Goal: Complete application form

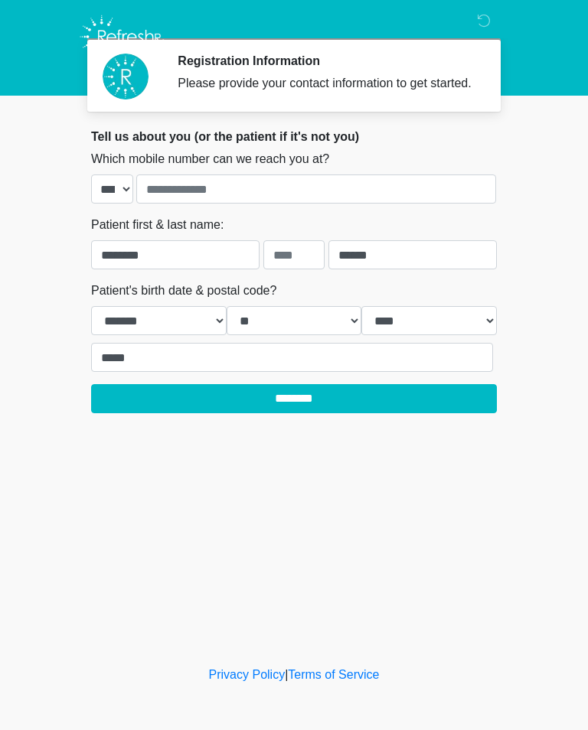
select select "**"
select select "****"
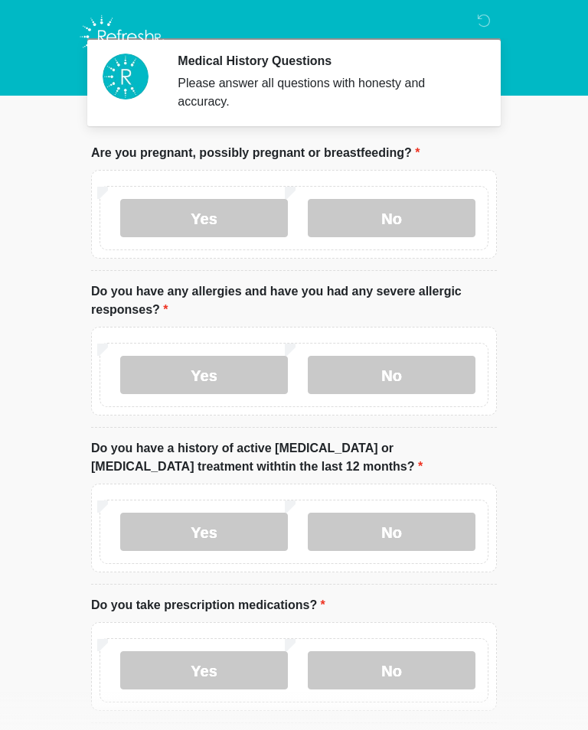
click at [387, 214] on label "No" at bounding box center [392, 218] width 168 height 38
click at [380, 386] on label "No" at bounding box center [392, 375] width 168 height 38
click at [389, 535] on label "No" at bounding box center [392, 532] width 168 height 38
click at [227, 685] on label "Yes" at bounding box center [204, 670] width 168 height 38
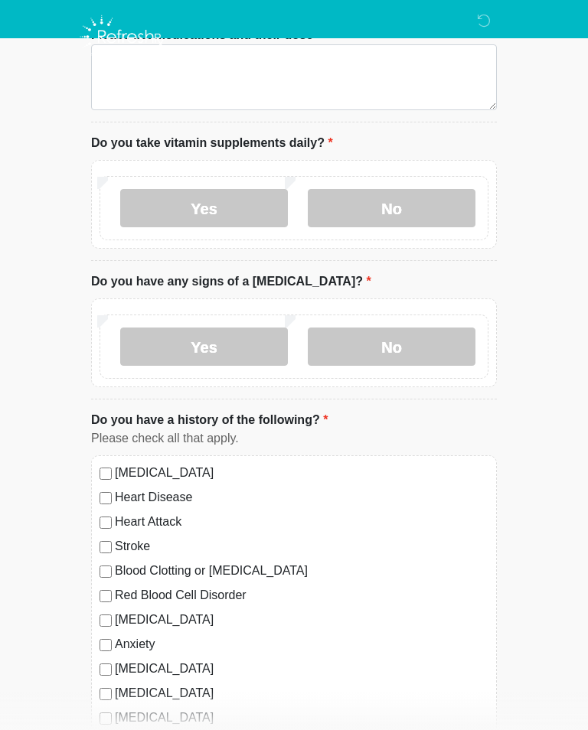
scroll to position [708, 0]
click at [233, 197] on label "Yes" at bounding box center [204, 209] width 168 height 38
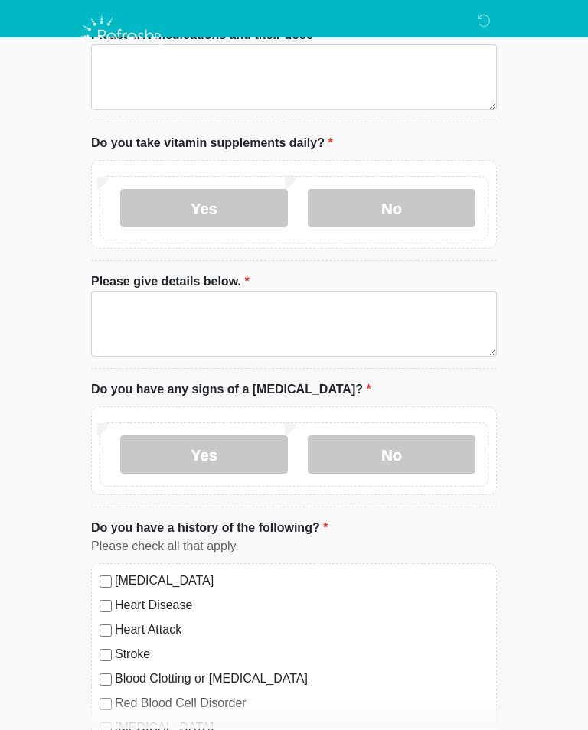
scroll to position [709, 0]
click at [400, 447] on label "No" at bounding box center [392, 455] width 168 height 38
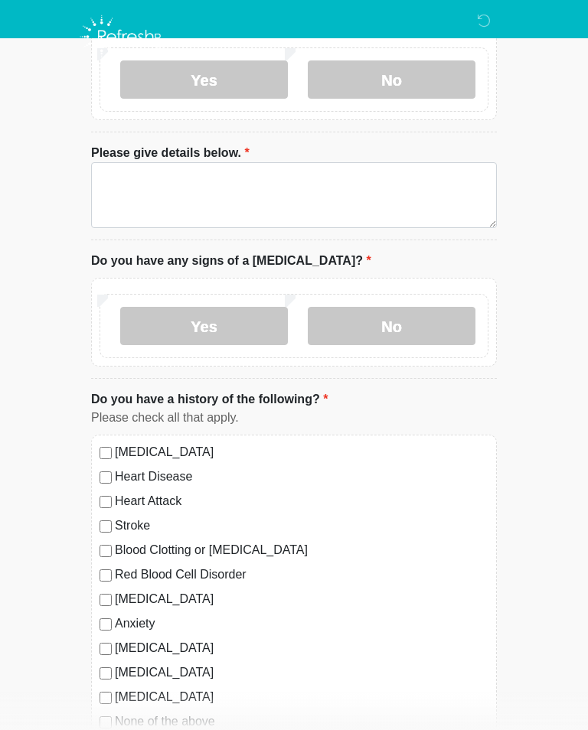
scroll to position [838, 0]
click at [120, 501] on label "Heart Attack" at bounding box center [302, 500] width 374 height 18
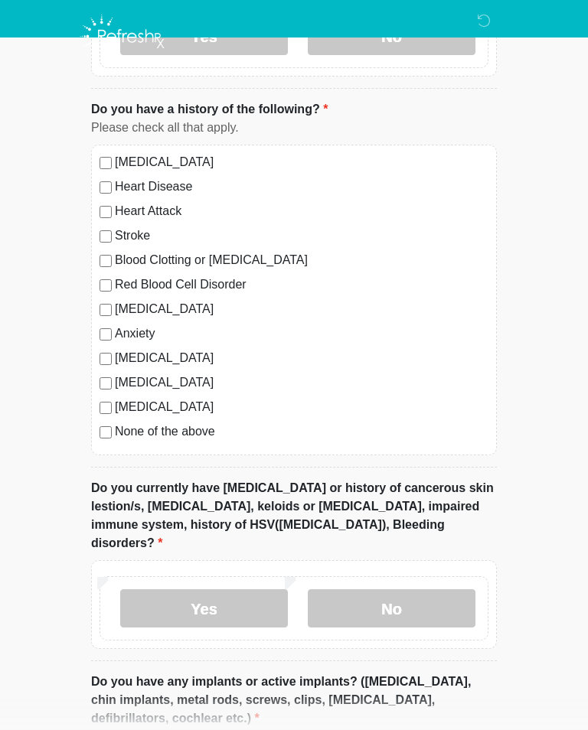
scroll to position [1128, 0]
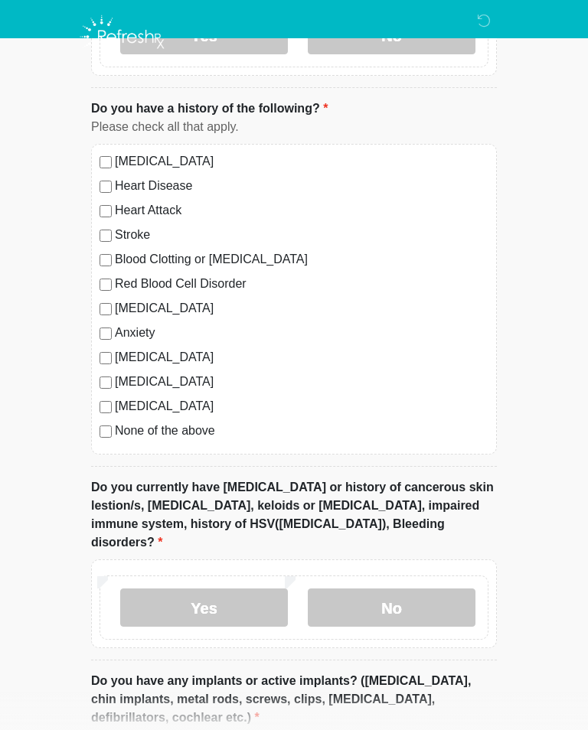
click at [398, 589] on label "No" at bounding box center [392, 608] width 168 height 38
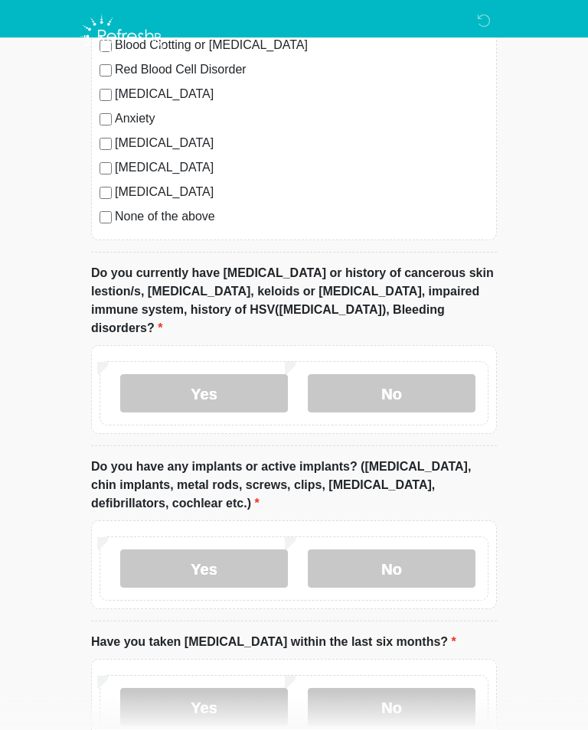
scroll to position [1346, 0]
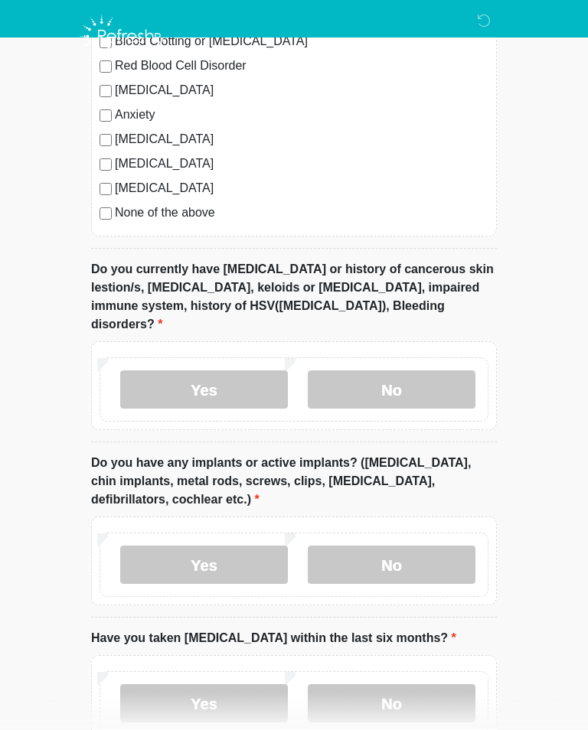
click at [223, 547] on label "Yes" at bounding box center [204, 566] width 168 height 38
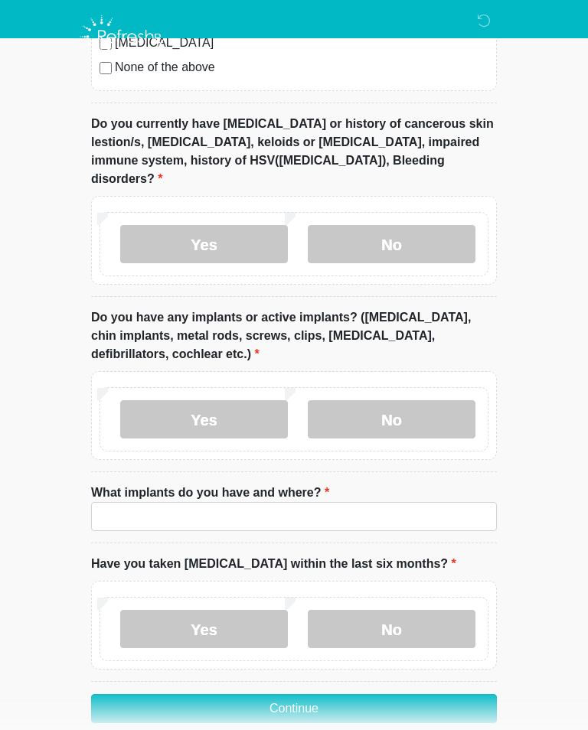
scroll to position [1521, 0]
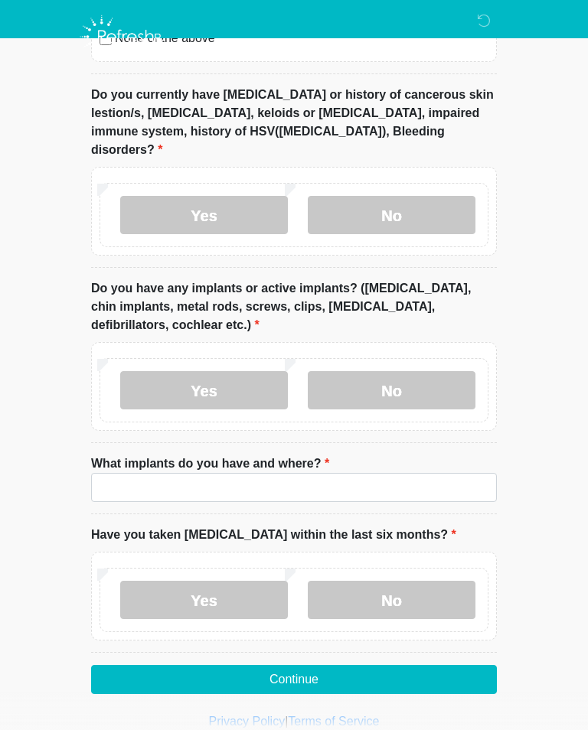
click at [402, 581] on label "No" at bounding box center [392, 600] width 168 height 38
click at [292, 665] on button "Continue" at bounding box center [294, 679] width 406 height 29
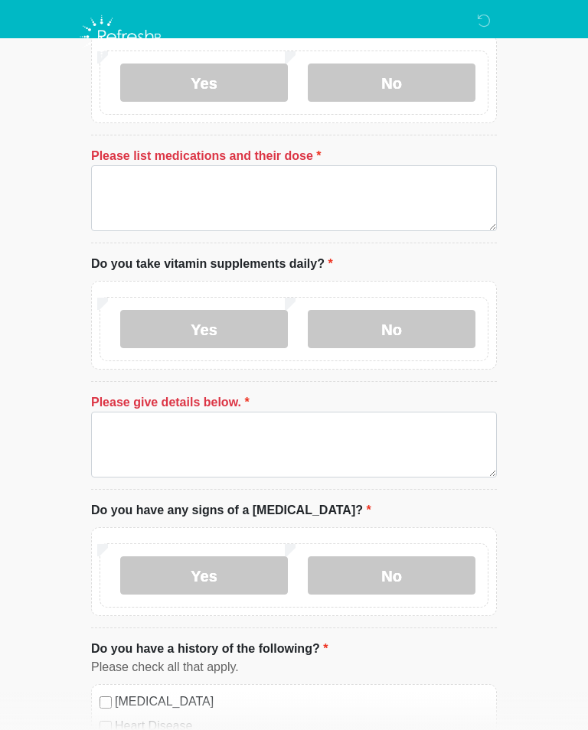
scroll to position [587, 0]
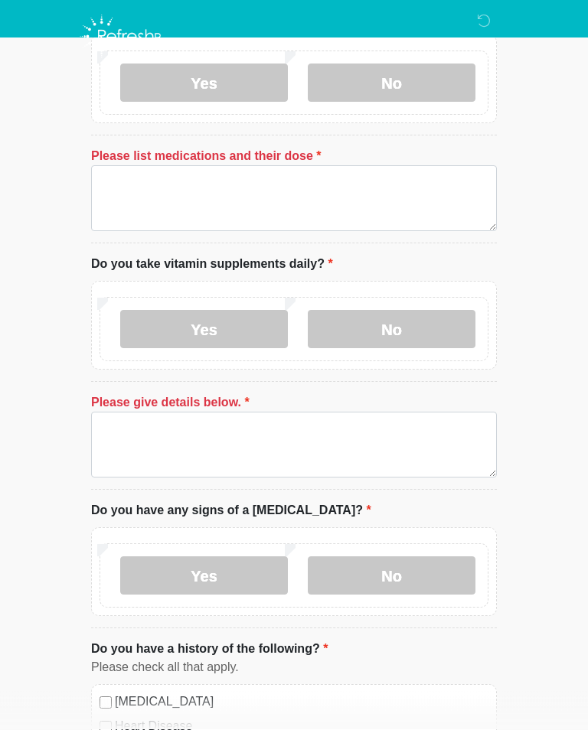
click at [379, 564] on label "No" at bounding box center [392, 576] width 168 height 38
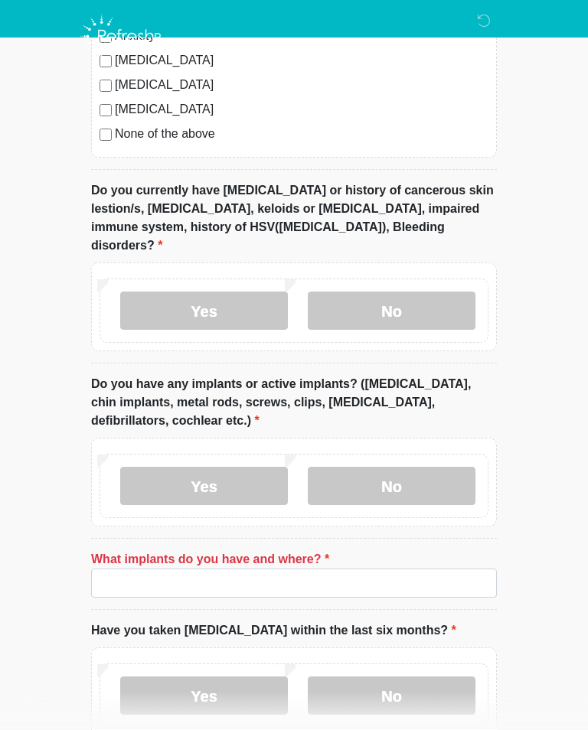
scroll to position [1426, 0]
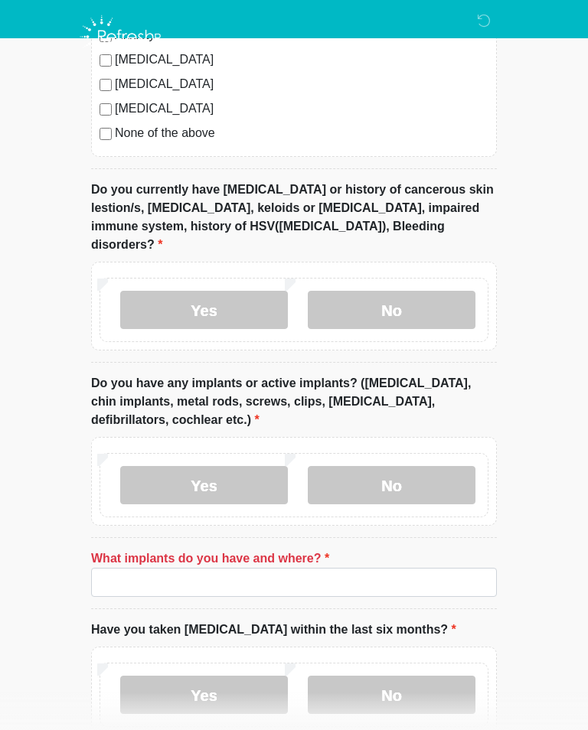
click at [394, 676] on label "No" at bounding box center [392, 695] width 168 height 38
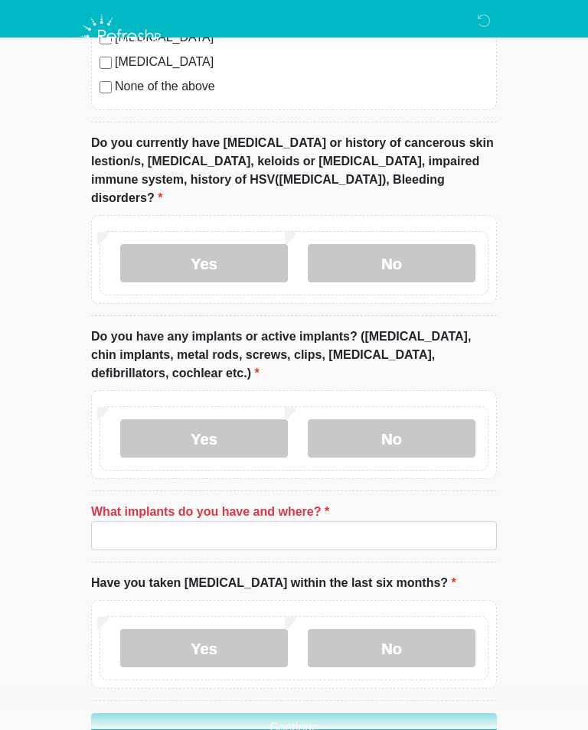
scroll to position [1521, 0]
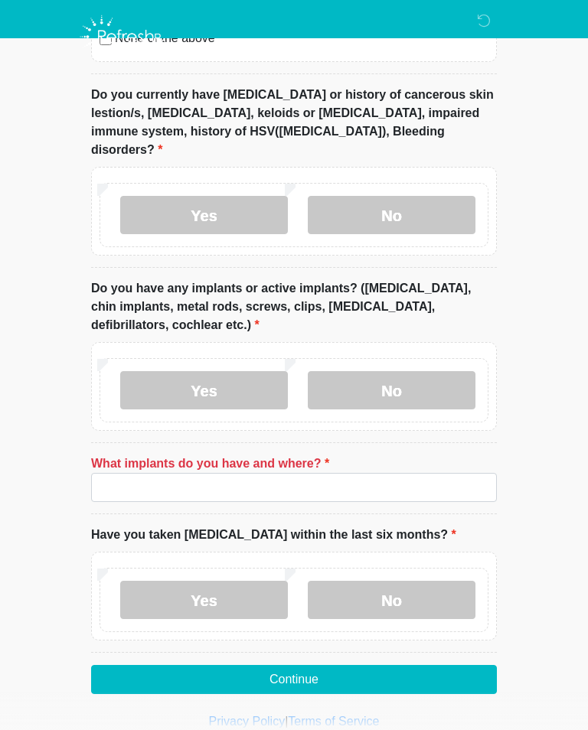
click at [281, 665] on button "Continue" at bounding box center [294, 679] width 406 height 29
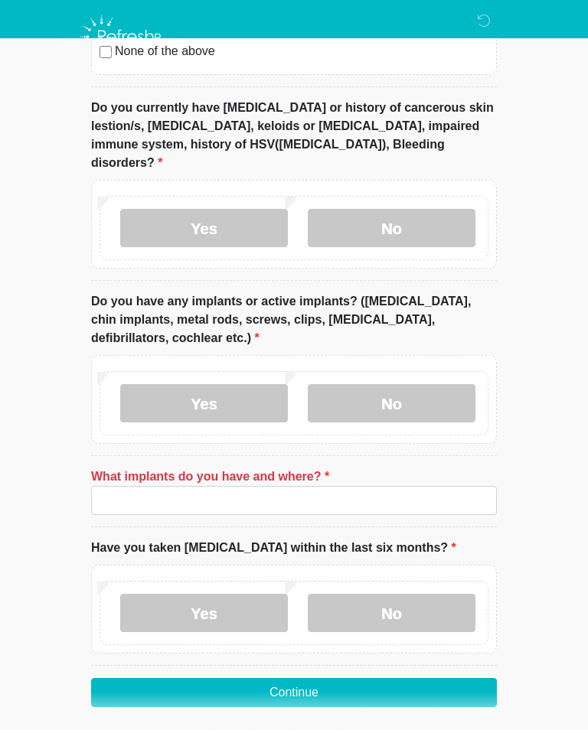
scroll to position [1521, 0]
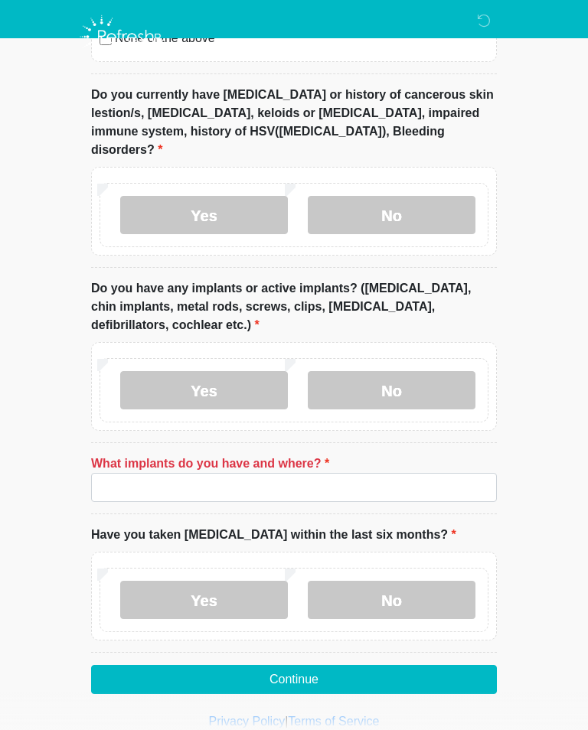
click at [293, 665] on button "Continue" at bounding box center [294, 679] width 406 height 29
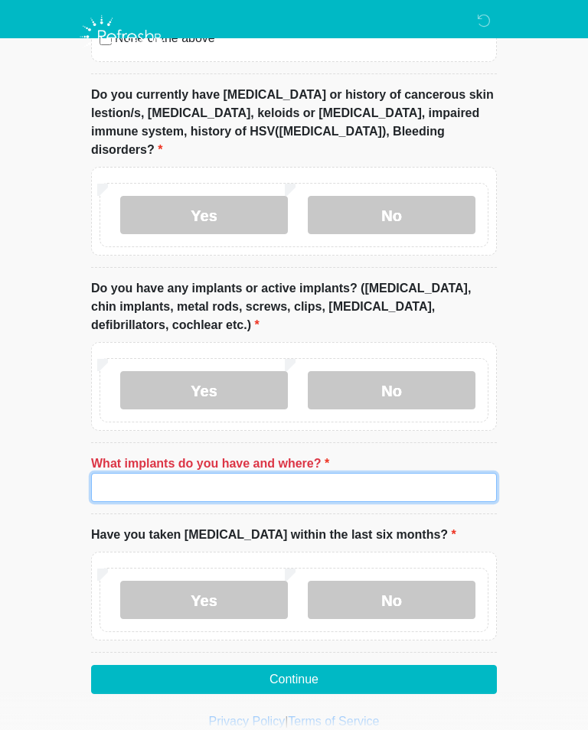
click at [350, 473] on input "What implants do you have and where?" at bounding box center [294, 487] width 406 height 29
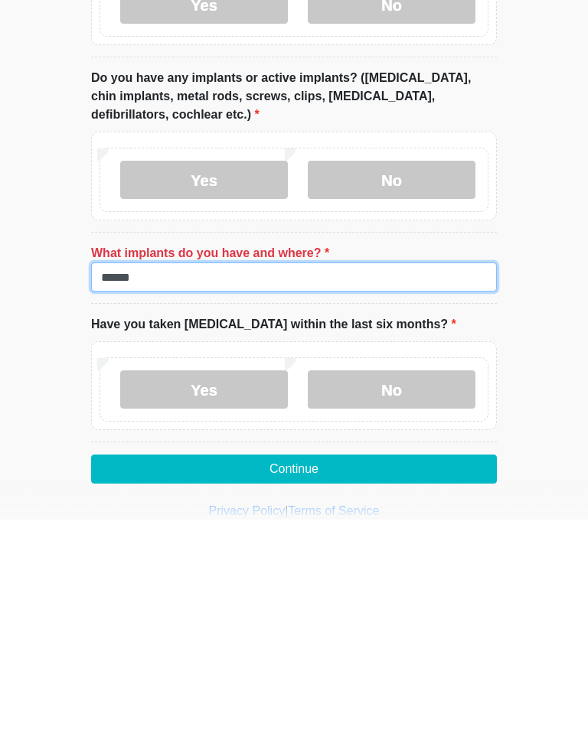
type input "******"
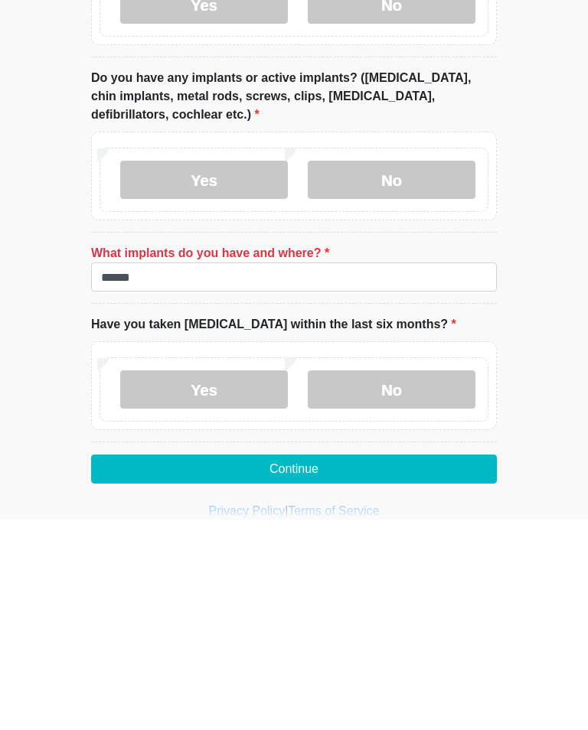
click at [426, 665] on button "Continue" at bounding box center [294, 679] width 406 height 29
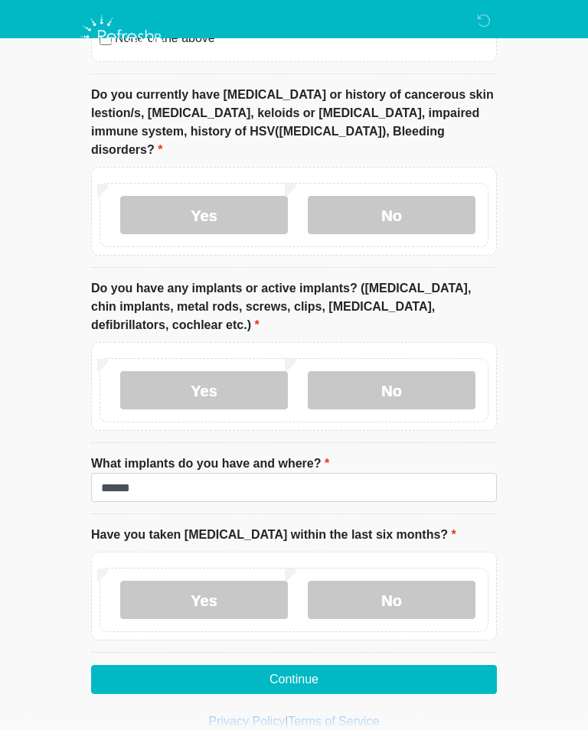
scroll to position [672, 0]
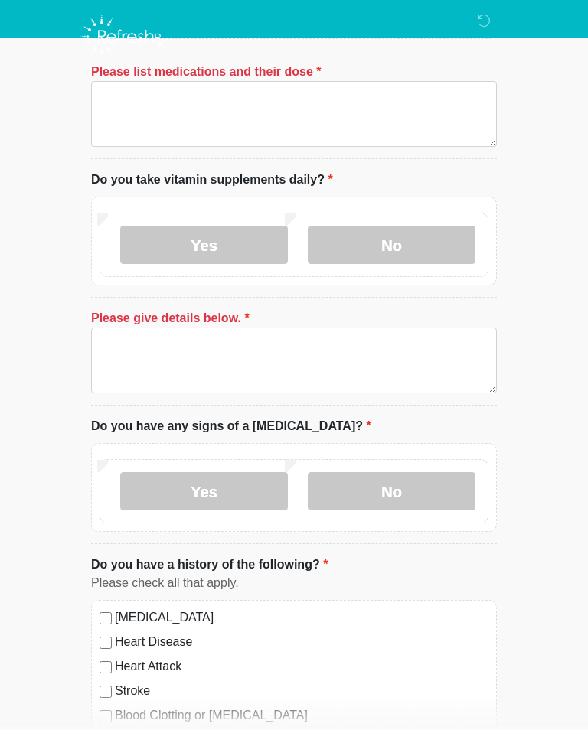
click at [410, 239] on label "No" at bounding box center [392, 245] width 168 height 38
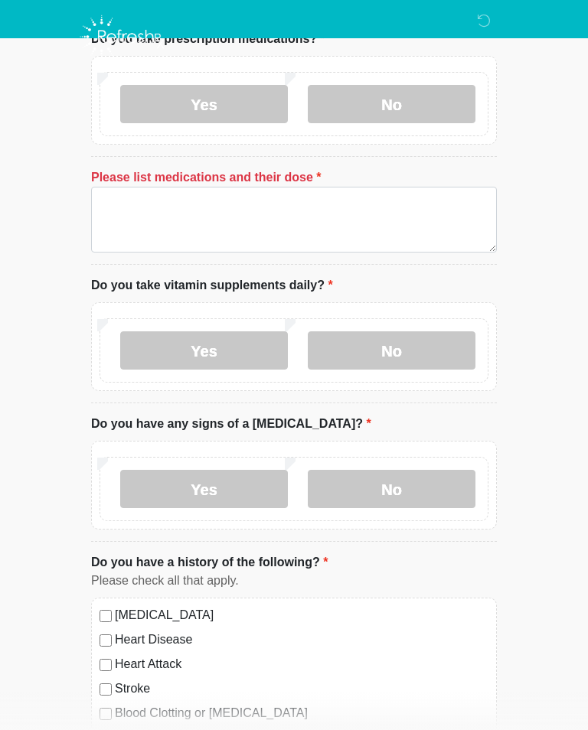
scroll to position [566, 0]
click at [439, 120] on label "No" at bounding box center [392, 105] width 168 height 38
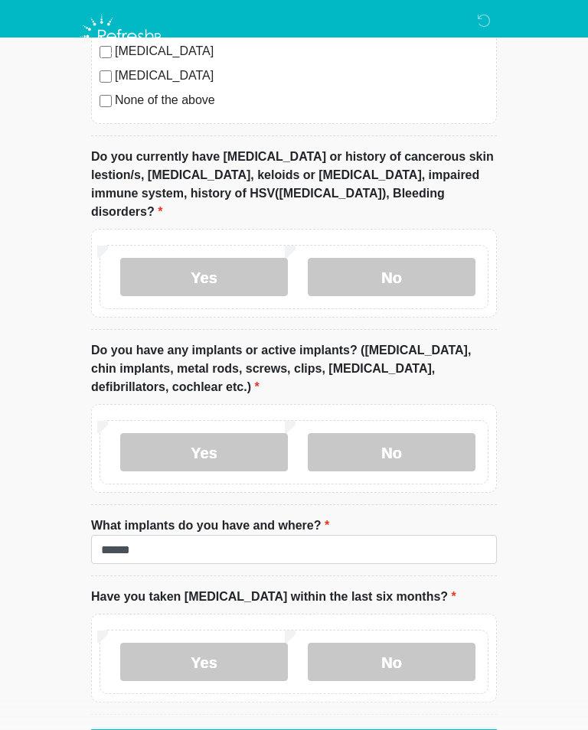
scroll to position [1306, 0]
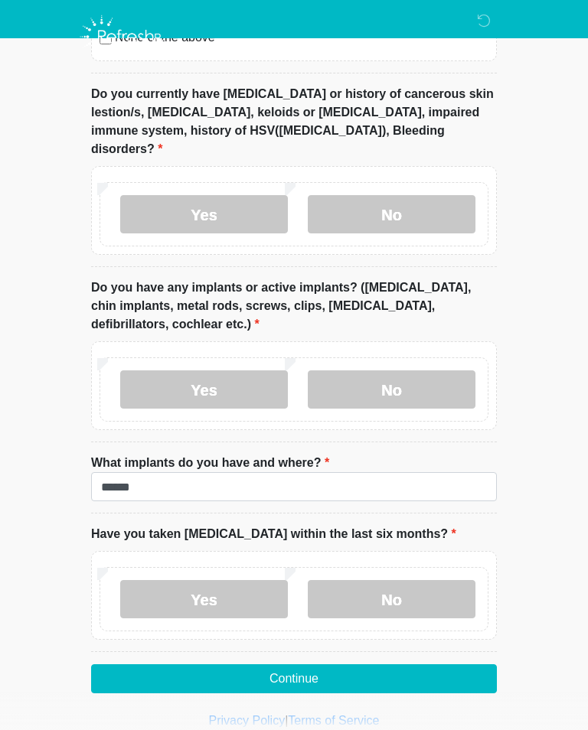
click at [406, 664] on button "Continue" at bounding box center [294, 678] width 406 height 29
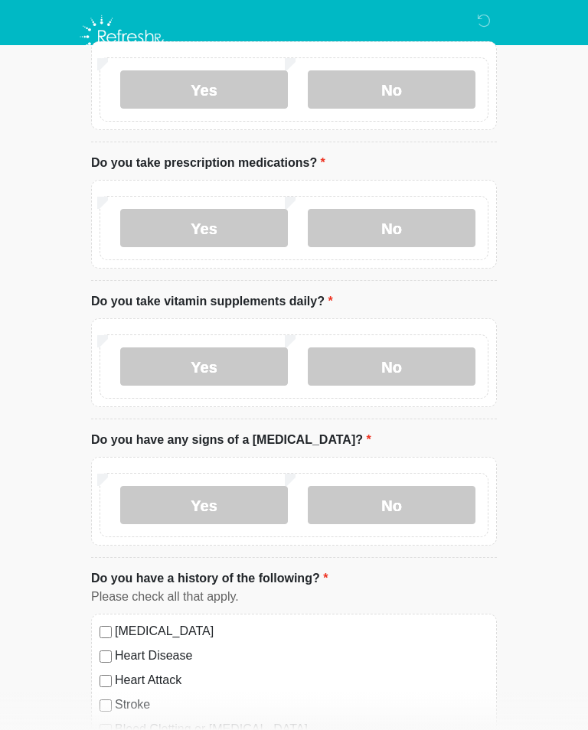
scroll to position [0, 0]
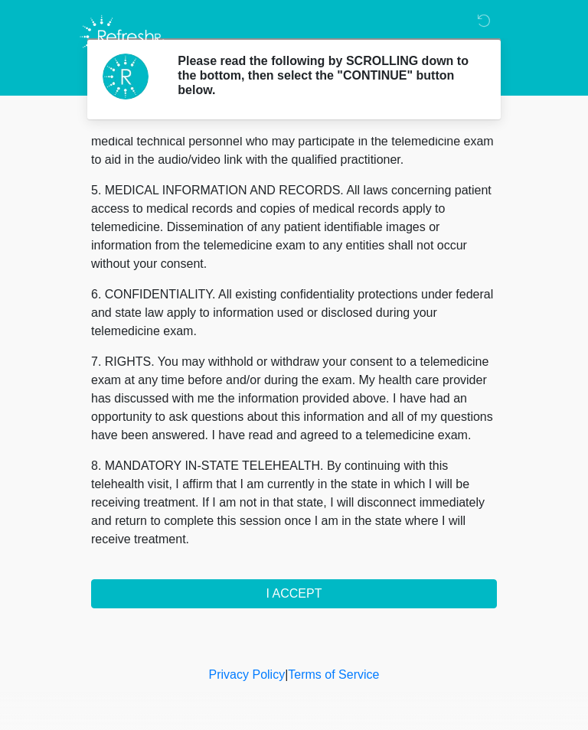
click at [360, 592] on button "I ACCEPT" at bounding box center [294, 593] width 406 height 29
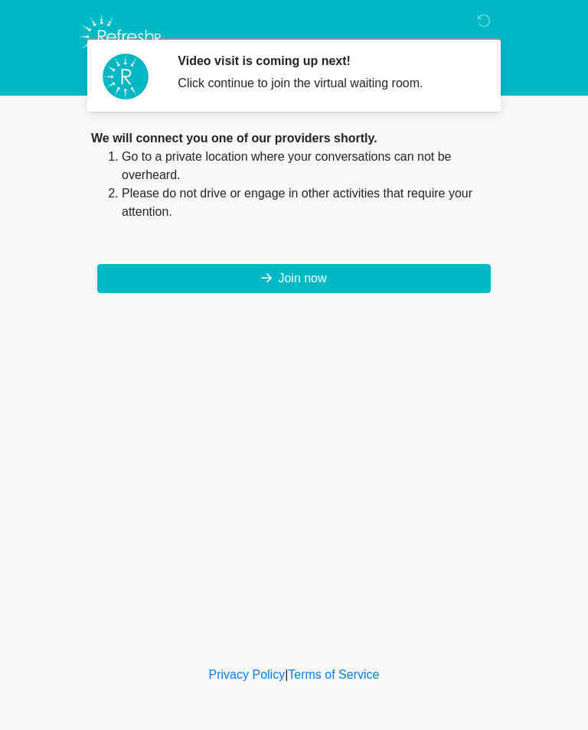
click at [344, 276] on button "Join now" at bounding box center [293, 278] width 393 height 29
